Goal: Information Seeking & Learning: Learn about a topic

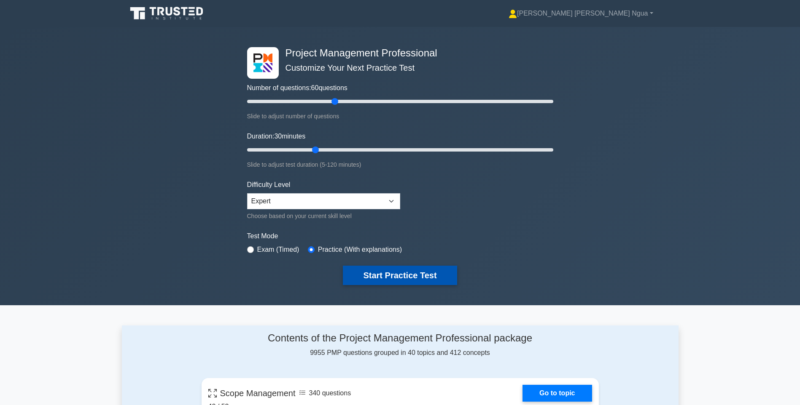
click at [423, 271] on button "Start Practice Test" at bounding box center [400, 275] width 114 height 19
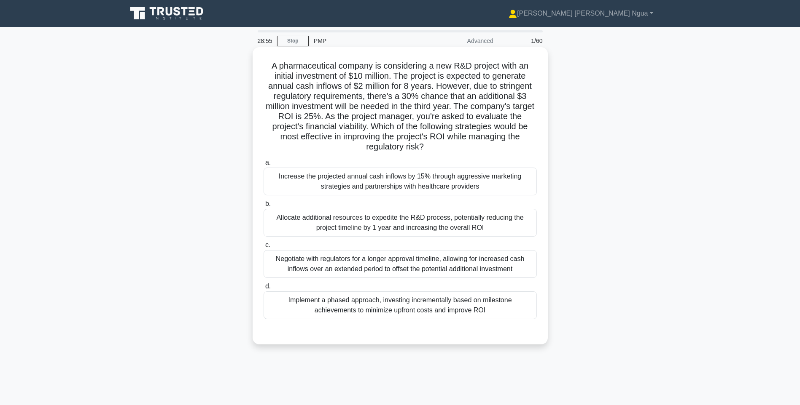
click at [382, 304] on div "Implement a phased approach, investing incrementally based on milestone achieve…" at bounding box center [399, 306] width 273 height 28
click at [263, 290] on input "d. Implement a phased approach, investing incrementally based on milestone achi…" at bounding box center [263, 286] width 0 height 5
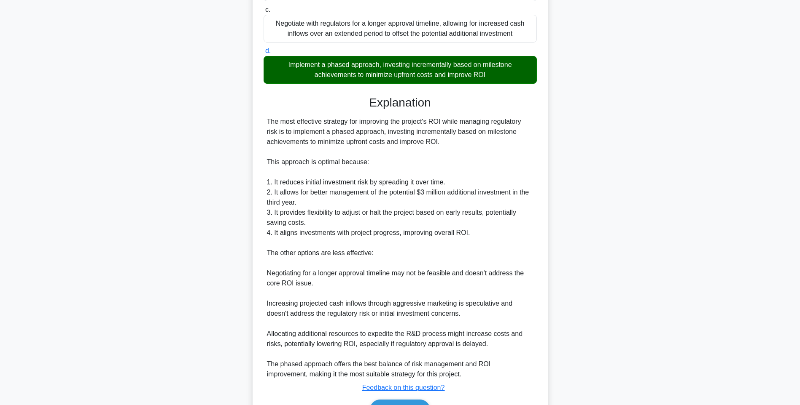
scroll to position [287, 0]
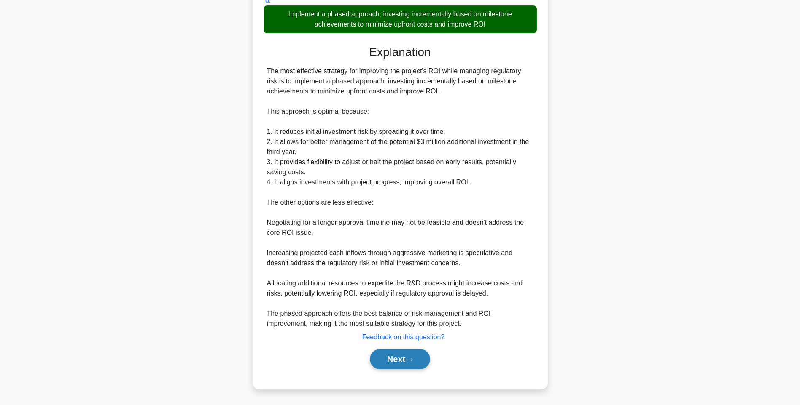
click at [405, 361] on button "Next" at bounding box center [400, 359] width 60 height 20
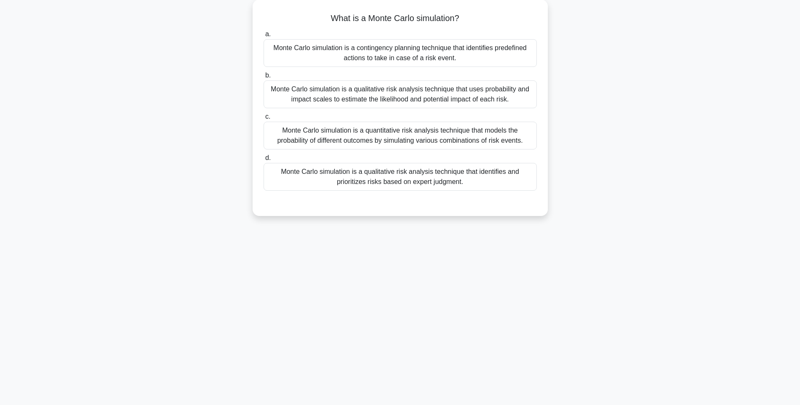
scroll to position [50, 0]
click at [371, 124] on div "Monte Carlo simulation is a quantitative risk analysis technique that models th…" at bounding box center [399, 134] width 273 height 28
click at [263, 118] on input "c. Monte Carlo simulation is a quantitative risk analysis technique that models…" at bounding box center [263, 114] width 0 height 5
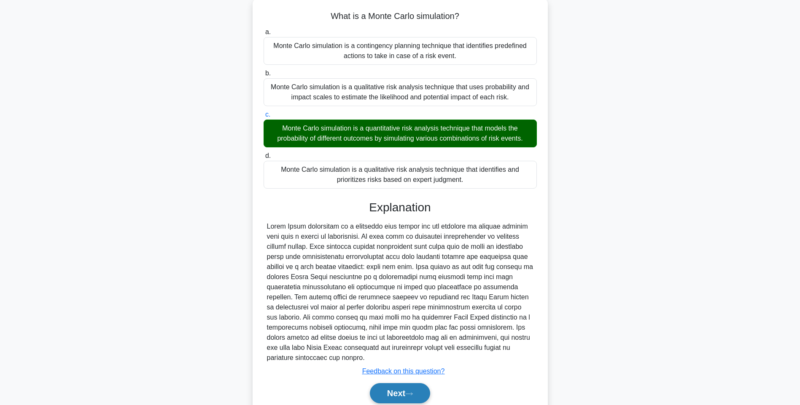
click at [400, 391] on button "Next" at bounding box center [400, 394] width 60 height 20
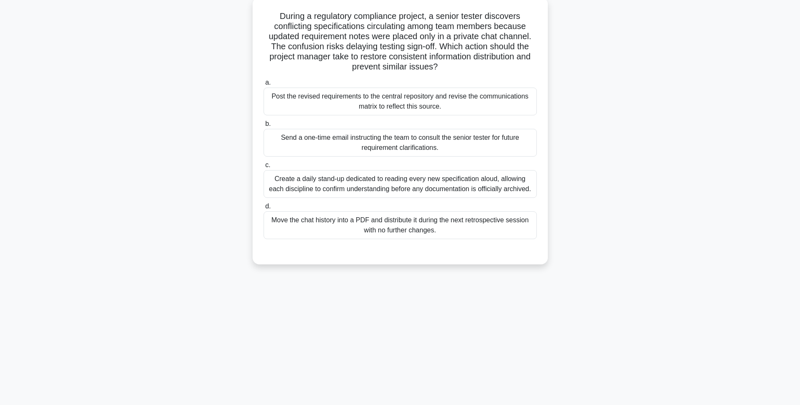
click at [428, 97] on div "Post the revised requirements to the central repository and revise the communic…" at bounding box center [399, 102] width 273 height 28
click at [263, 86] on input "a. Post the revised requirements to the central repository and revise the commu…" at bounding box center [263, 82] width 0 height 5
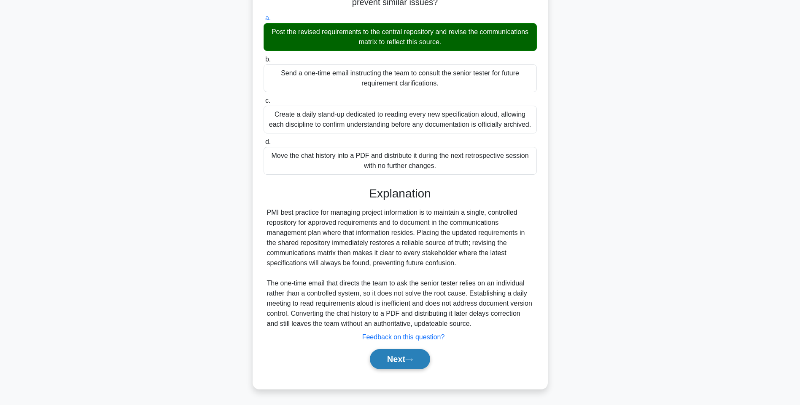
click at [384, 360] on button "Next" at bounding box center [400, 359] width 60 height 20
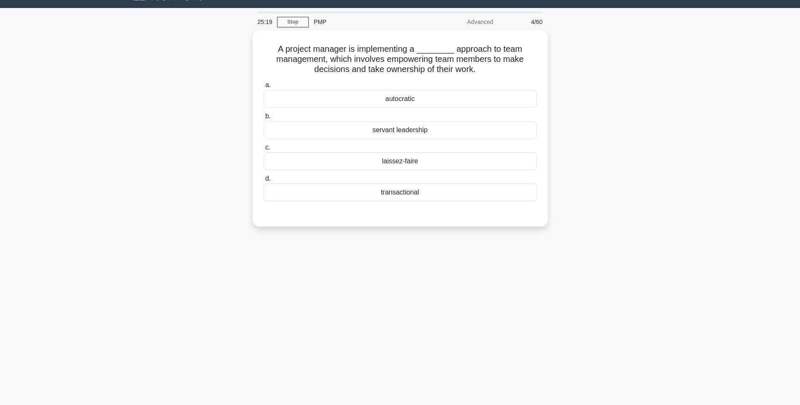
scroll to position [0, 0]
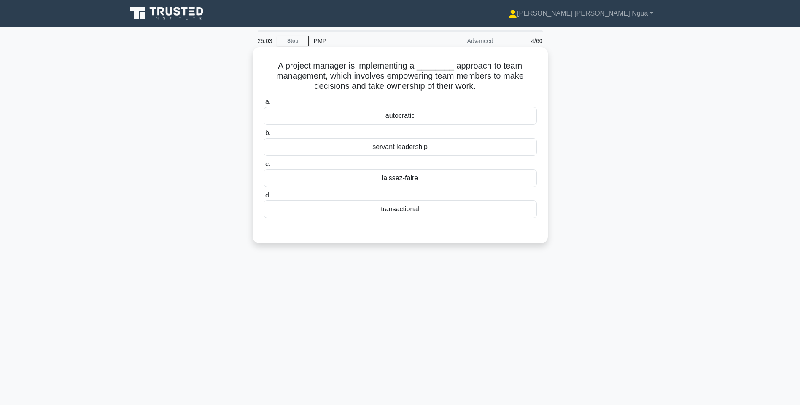
click at [409, 178] on div "laissez-faire" at bounding box center [399, 178] width 273 height 18
click at [263, 167] on input "c. laissez-faire" at bounding box center [263, 164] width 0 height 5
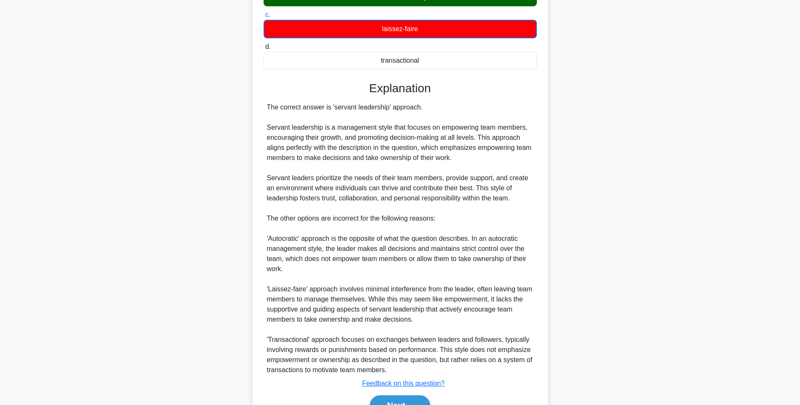
scroll to position [196, 0]
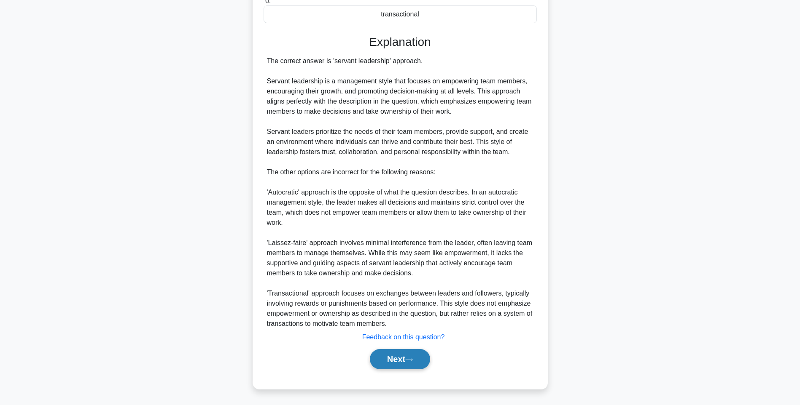
click at [415, 365] on button "Next" at bounding box center [400, 359] width 60 height 20
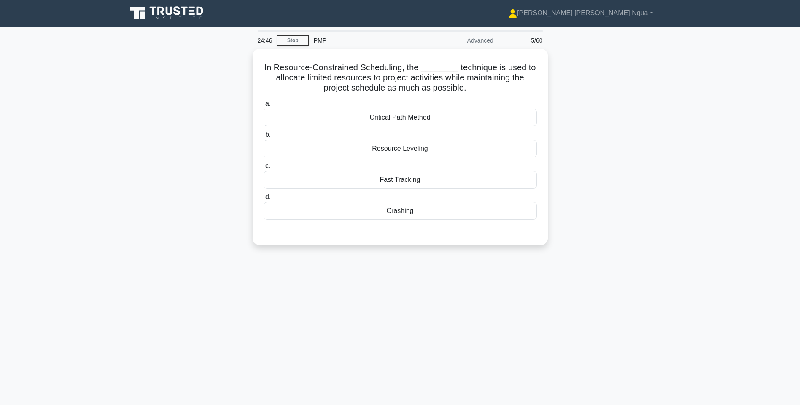
scroll to position [0, 0]
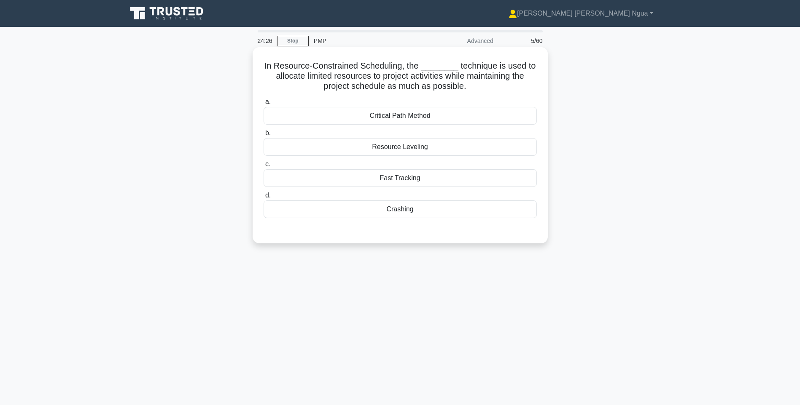
click at [408, 151] on div "Resource Leveling" at bounding box center [399, 147] width 273 height 18
click at [263, 136] on input "b. Resource Leveling" at bounding box center [263, 133] width 0 height 5
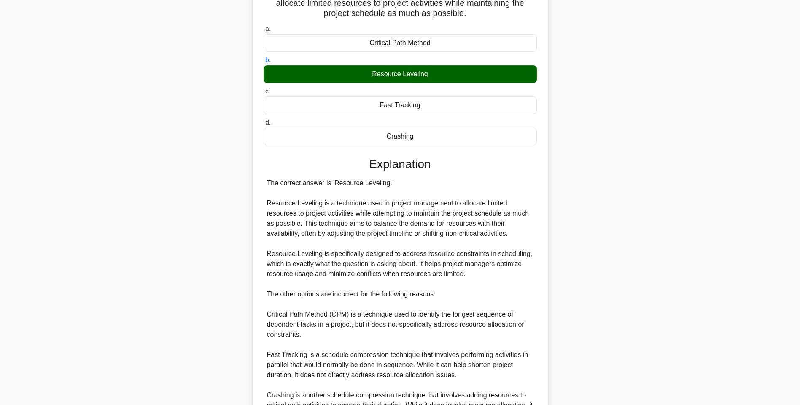
scroll to position [133, 0]
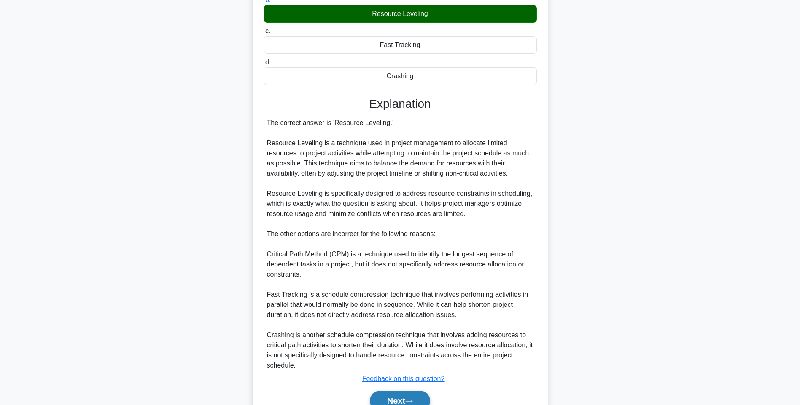
click at [378, 404] on button "Next" at bounding box center [400, 401] width 60 height 20
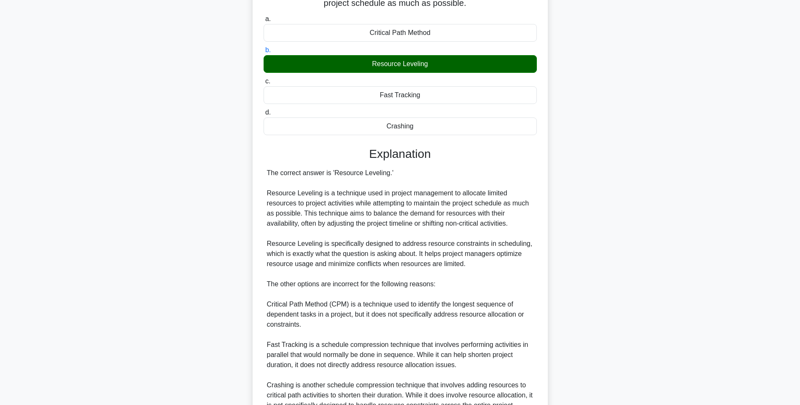
scroll to position [0, 0]
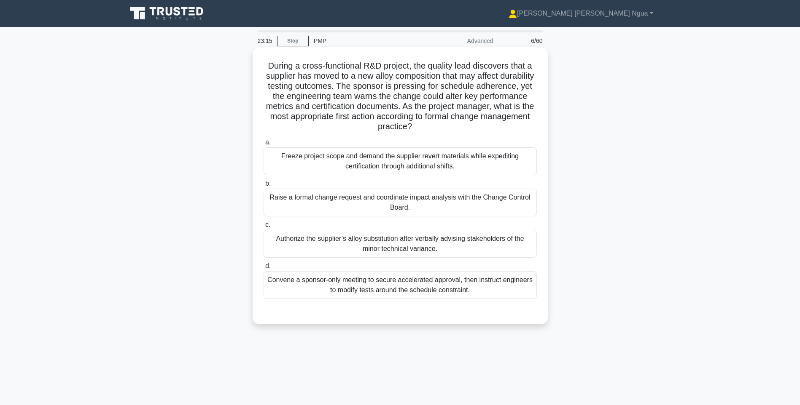
click at [353, 204] on div "Raise a formal change request and coordinate impact analysis with the Change Co…" at bounding box center [399, 203] width 273 height 28
click at [263, 187] on input "b. Raise a formal change request and coordinate impact analysis with the Change…" at bounding box center [263, 183] width 0 height 5
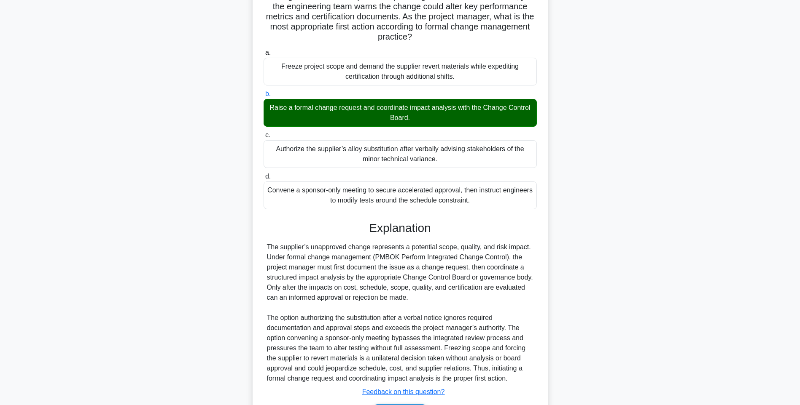
scroll to position [145, 0]
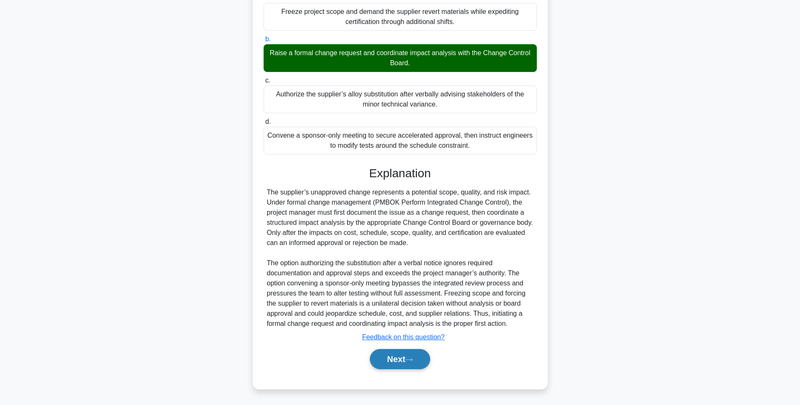
click at [385, 354] on button "Next" at bounding box center [400, 359] width 60 height 20
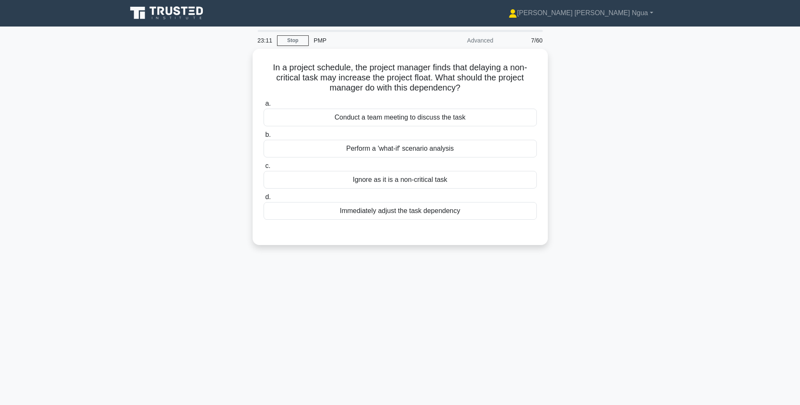
scroll to position [0, 0]
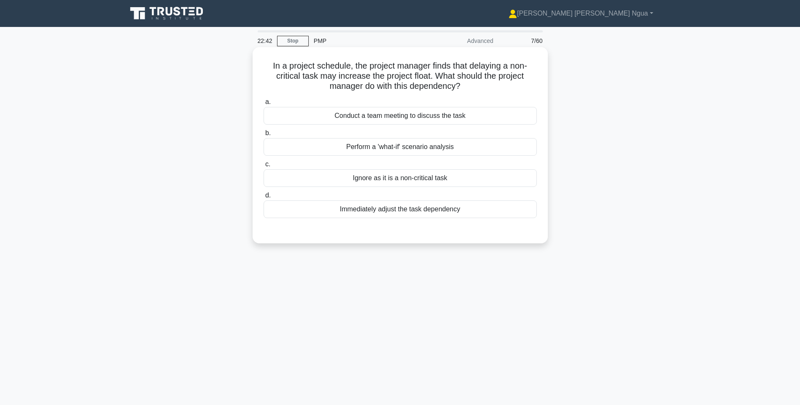
click at [411, 147] on div "Perform a 'what-if' scenario analysis" at bounding box center [399, 147] width 273 height 18
click at [263, 136] on input "b. Perform a 'what-if' scenario analysis" at bounding box center [263, 133] width 0 height 5
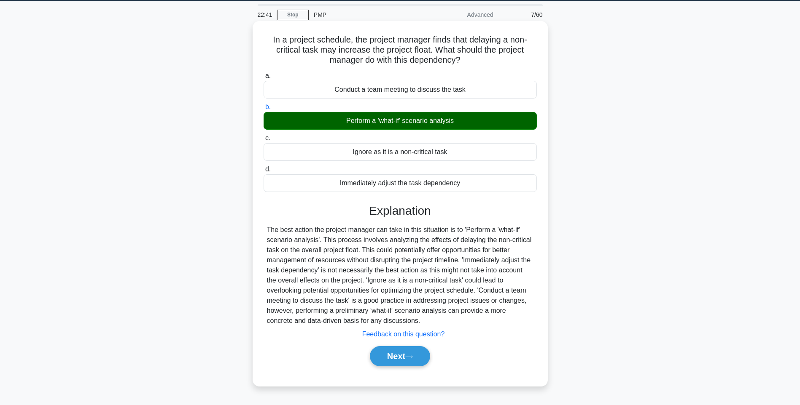
scroll to position [50, 0]
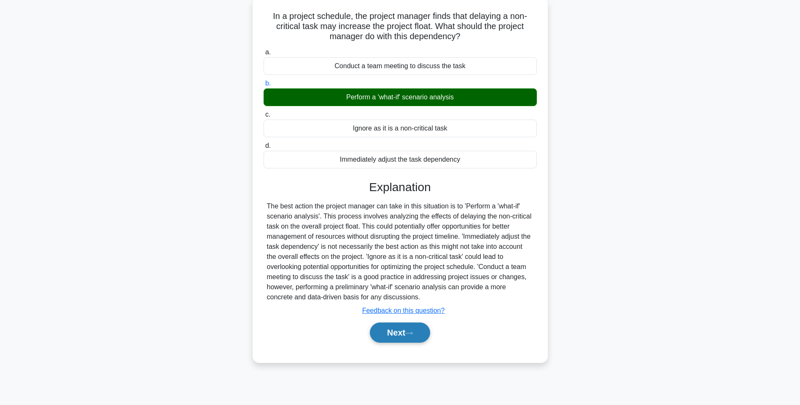
click at [387, 338] on button "Next" at bounding box center [400, 333] width 60 height 20
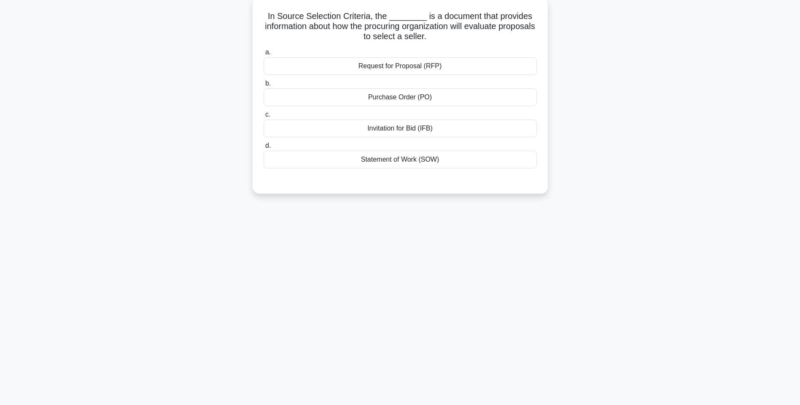
click at [422, 64] on div "Request for Proposal (RFP)" at bounding box center [399, 66] width 273 height 18
click at [263, 55] on input "a. Request for Proposal (RFP)" at bounding box center [263, 52] width 0 height 5
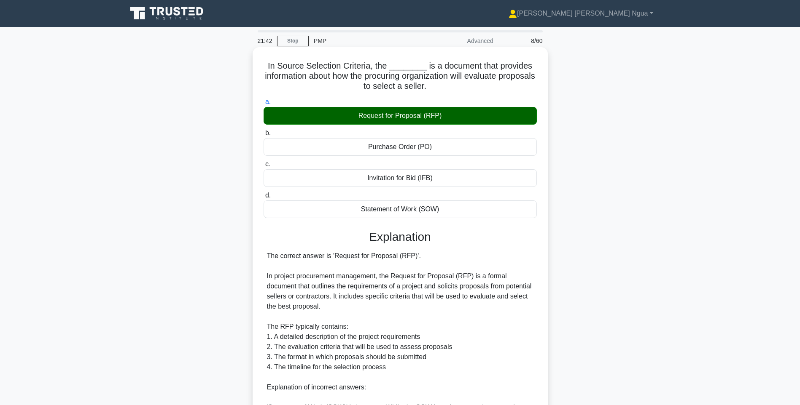
scroll to position [185, 0]
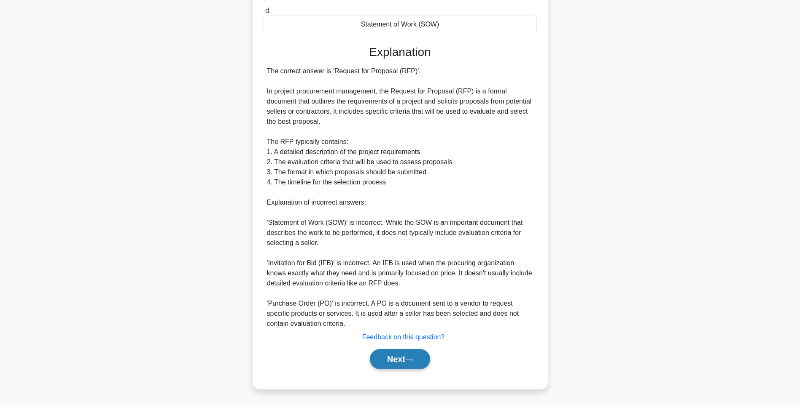
click at [412, 360] on icon at bounding box center [408, 360] width 7 height 3
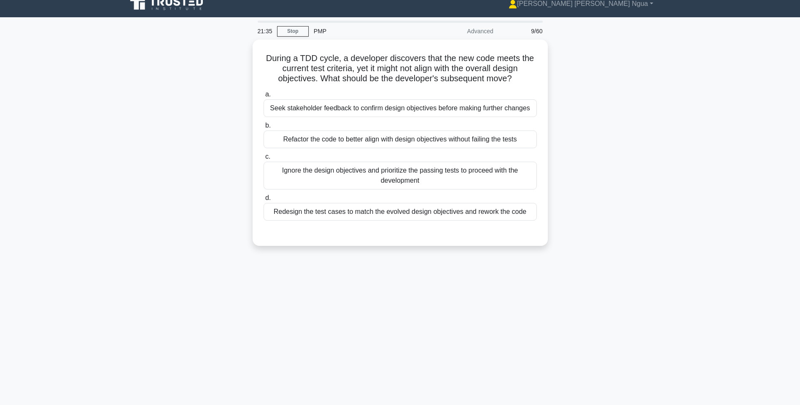
scroll to position [0, 0]
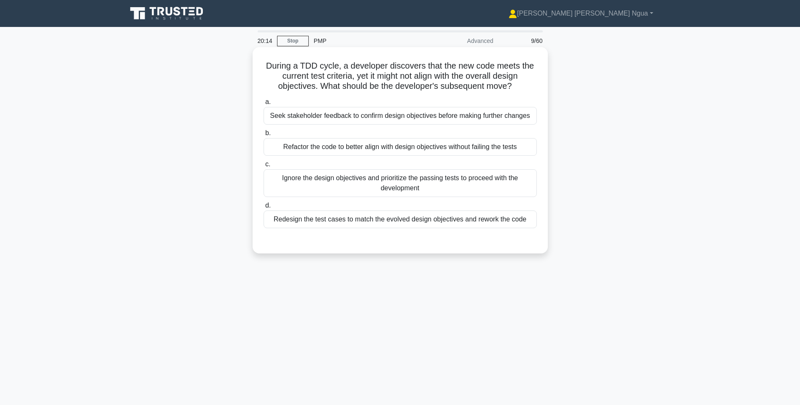
click at [383, 221] on div "Redesign the test cases to match the evolved design objectives and rework the c…" at bounding box center [399, 220] width 273 height 18
click at [263, 209] on input "d. Redesign the test cases to match the evolved design objectives and rework th…" at bounding box center [263, 205] width 0 height 5
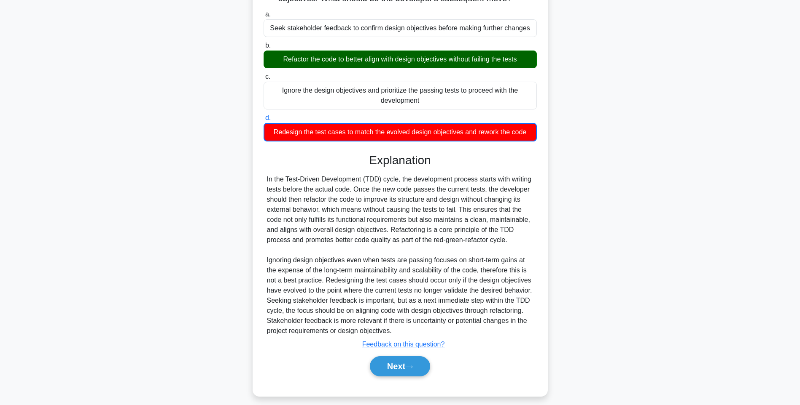
scroll to position [95, 0]
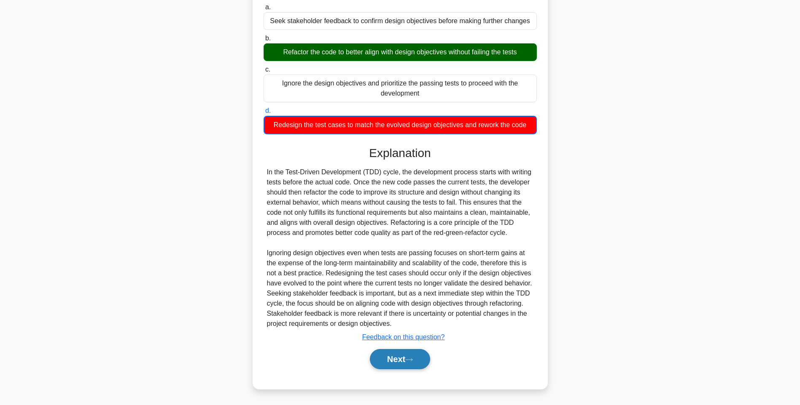
click at [380, 362] on button "Next" at bounding box center [400, 359] width 60 height 20
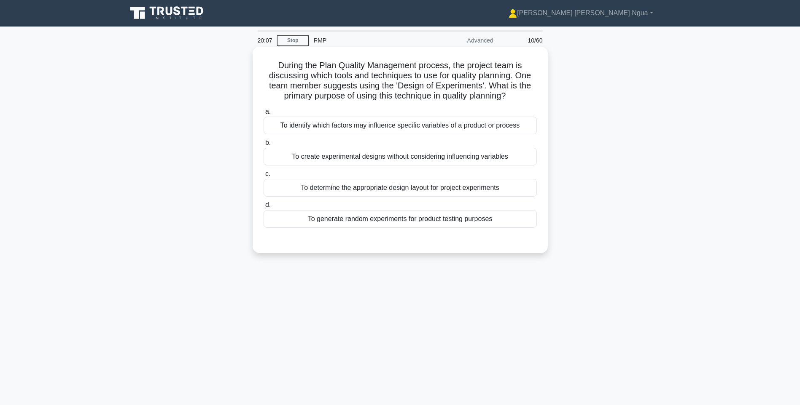
scroll to position [0, 0]
